Goal: Find specific page/section: Locate a particular part of the current website

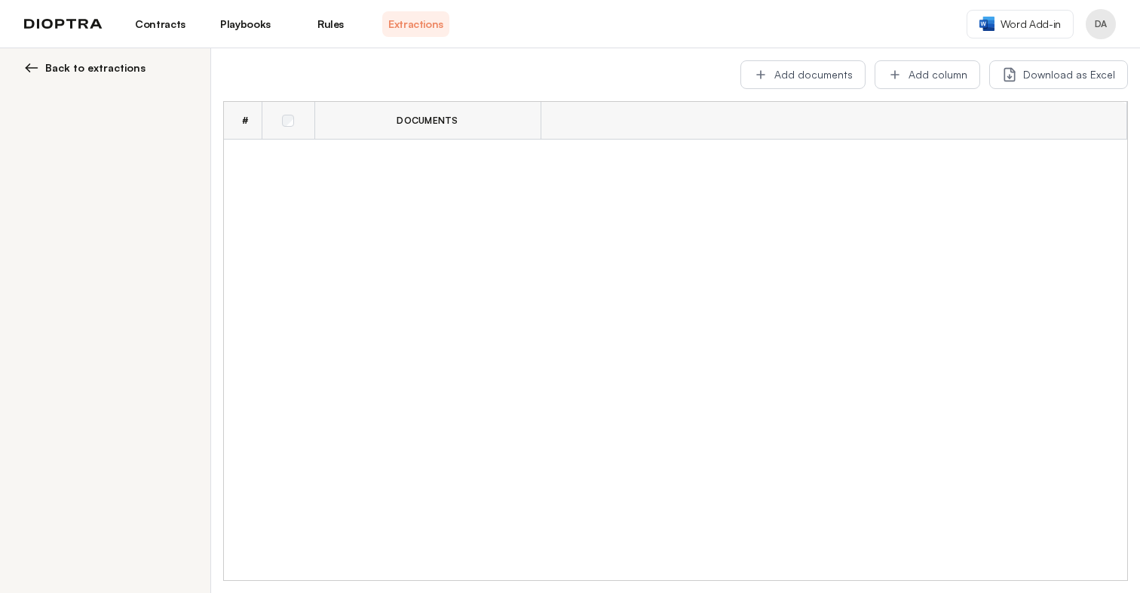
click at [234, 17] on link "Playbooks" at bounding box center [245, 24] width 67 height 26
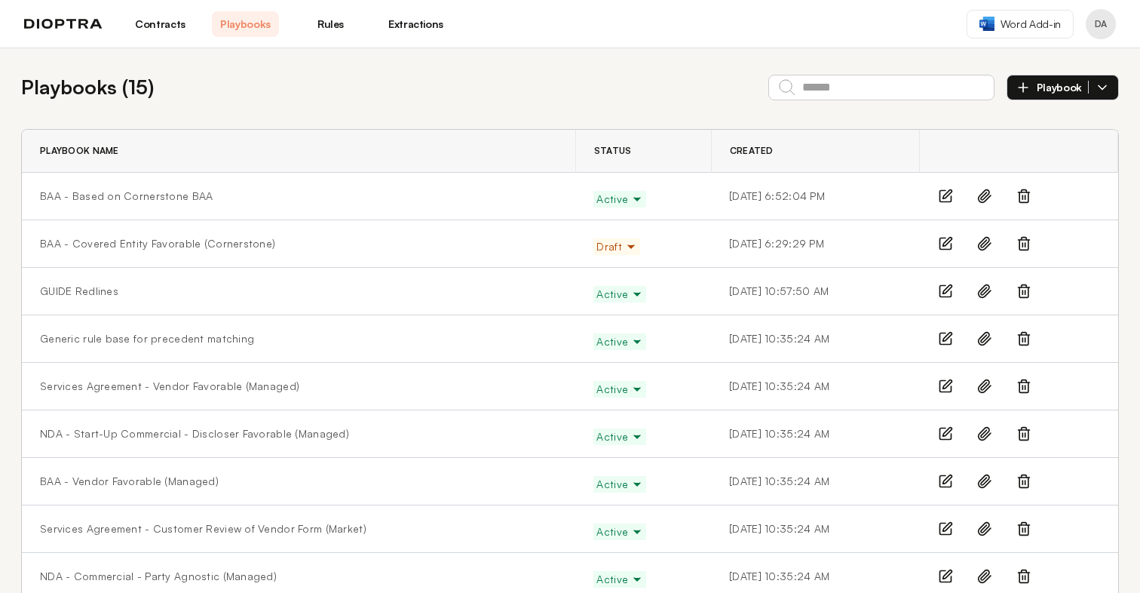
click at [598, 245] on span "Draft" at bounding box center [616, 246] width 40 height 15
click at [597, 279] on button "Active" at bounding box center [622, 278] width 56 height 27
click at [411, 242] on div "BAA - Covered Entity Favorable (Cornerstone)" at bounding box center [298, 243] width 517 height 15
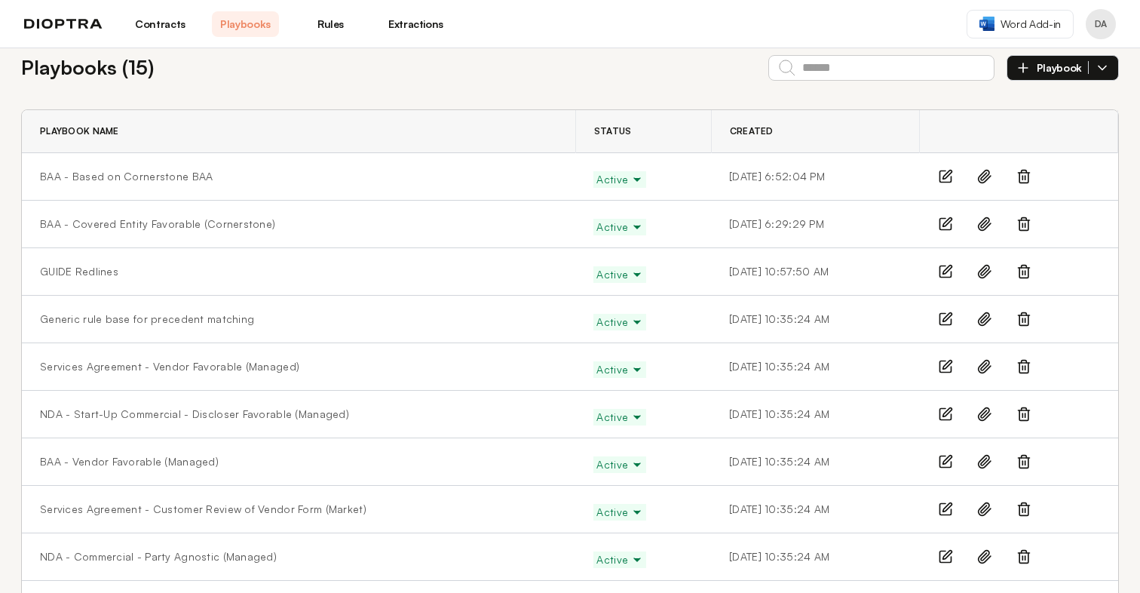
scroll to position [14, 0]
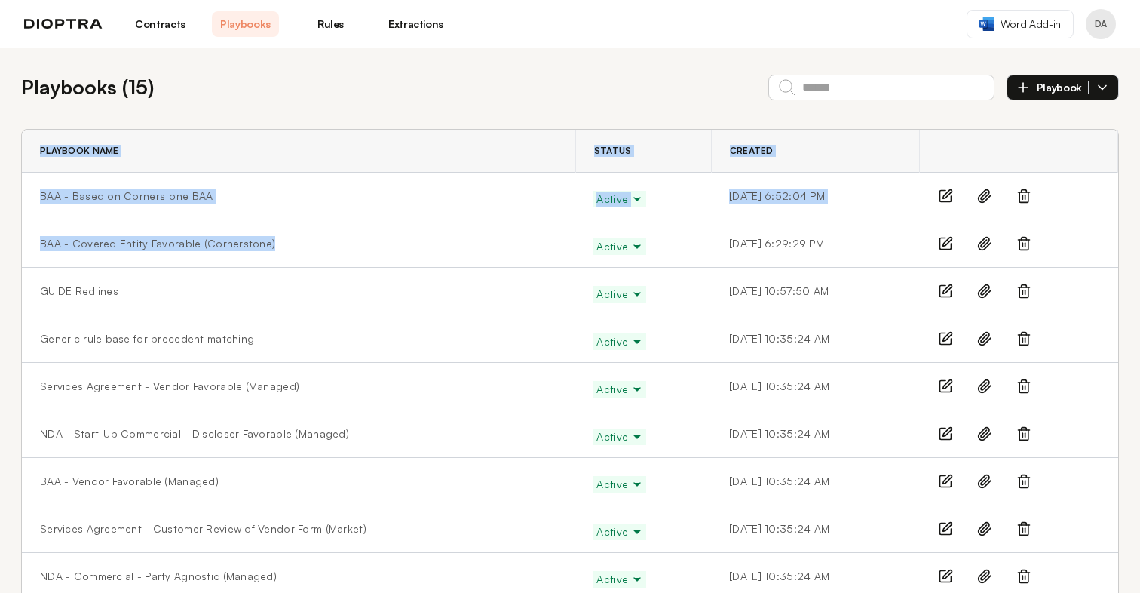
drag, startPoint x: 293, startPoint y: 238, endPoint x: 20, endPoint y: 199, distance: 275.0
click at [20, 199] on div "Playbooks ( 15 ) Playbook Playbook Name Status Created BAA - Based on Cornersto…" at bounding box center [570, 478] width 1140 height 861
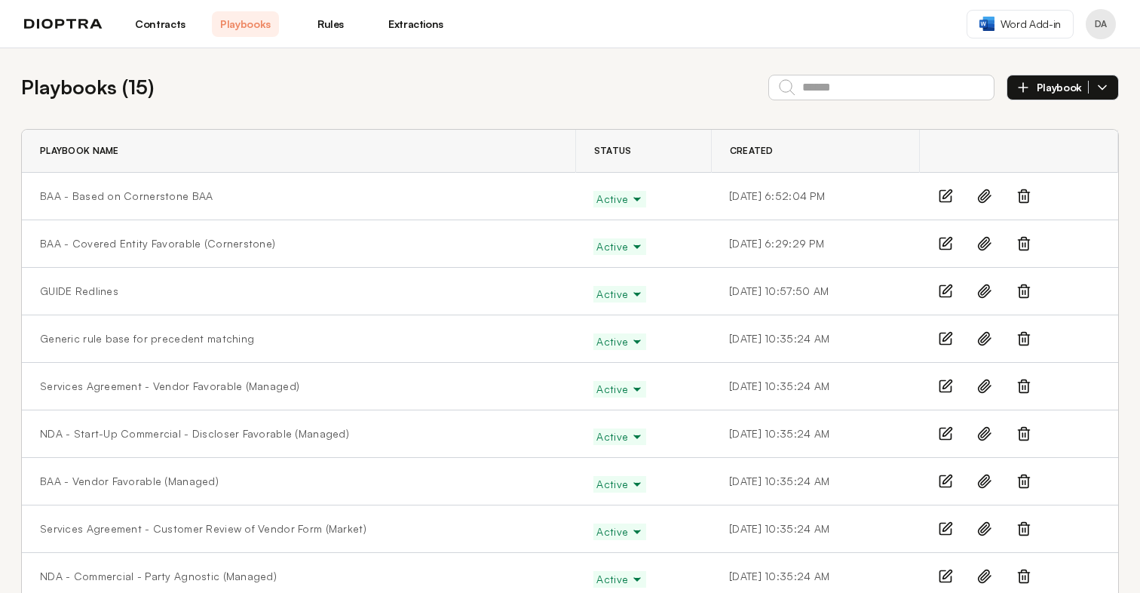
click at [195, 163] on th "Playbook Name" at bounding box center [298, 151] width 553 height 43
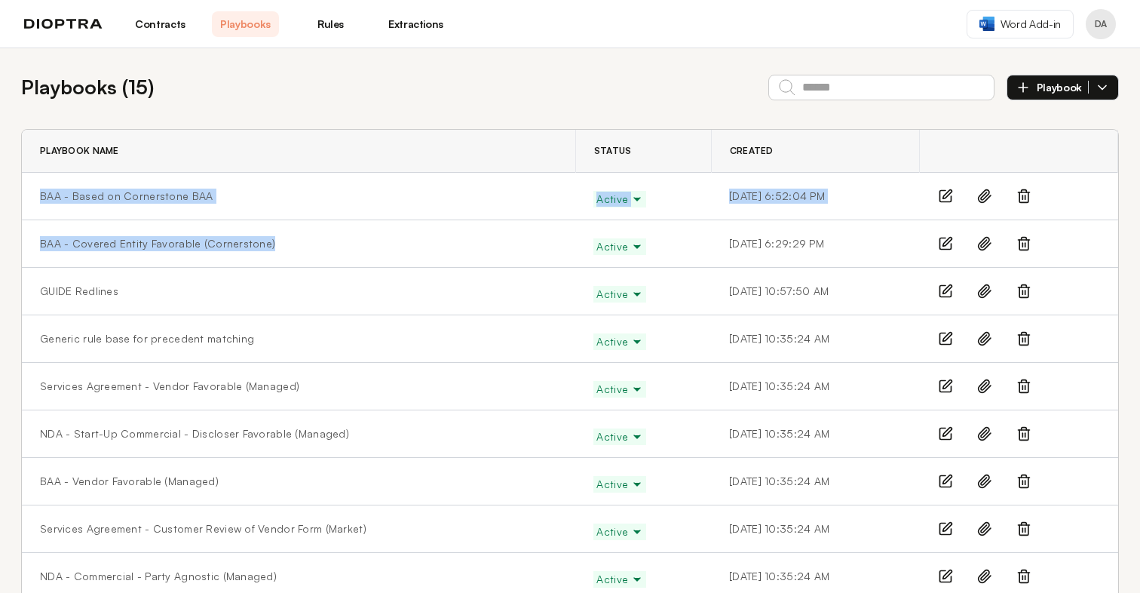
drag, startPoint x: 284, startPoint y: 247, endPoint x: 33, endPoint y: 198, distance: 255.8
click at [33, 198] on tbody "BAA - Based on Cornerstone BAA Active [DATE] 6:52:04 PM BAA - Covered Entity Fa…" at bounding box center [570, 529] width 1096 height 712
copy tbody "BAA - Based on Cornerstone BAA Active [DATE] 6:52:04 PM BAA - Covered Entity Fa…"
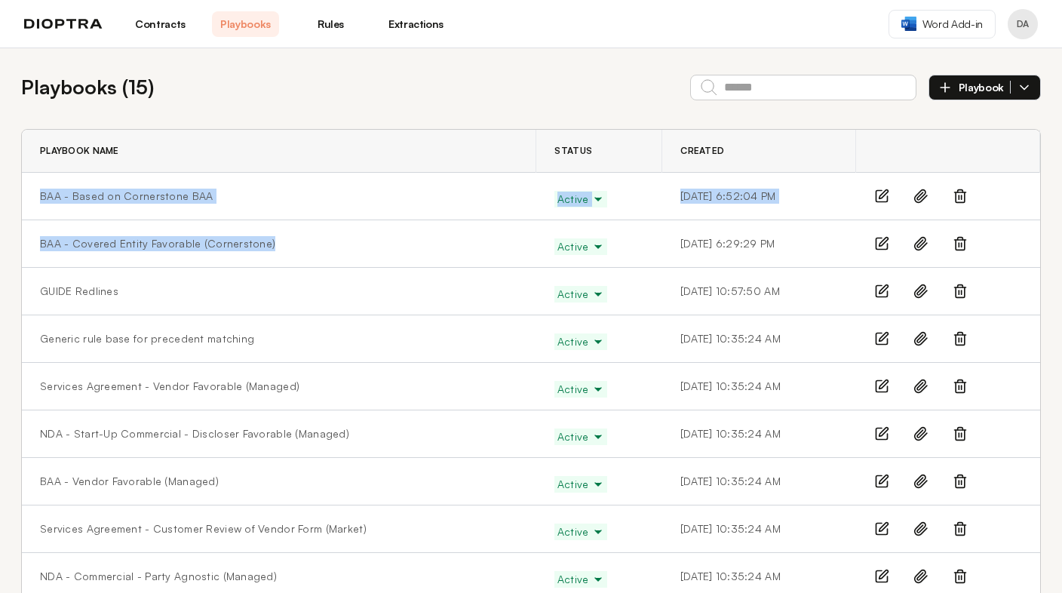
click at [320, 216] on td "BAA - Based on Cornerstone BAA" at bounding box center [279, 196] width 514 height 47
drag, startPoint x: 298, startPoint y: 249, endPoint x: 41, endPoint y: 241, distance: 257.2
click at [41, 241] on div "BAA - Covered Entity Favorable (Cornerstone)" at bounding box center [279, 243] width 478 height 15
copy link "BAA - Covered Entity Favorable (Cornerstone)"
